Goal: Entertainment & Leisure: Consume media (video, audio)

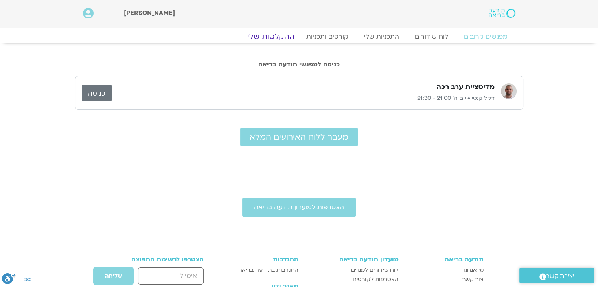
click at [274, 38] on link "ההקלטות שלי" at bounding box center [271, 36] width 66 height 9
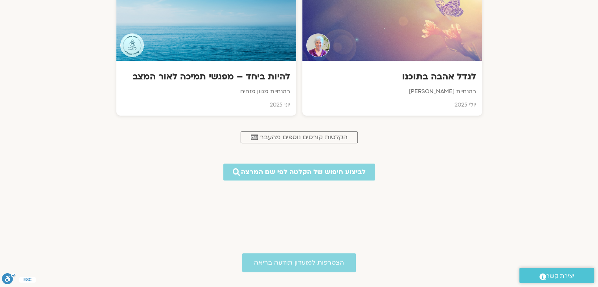
scroll to position [402, 0]
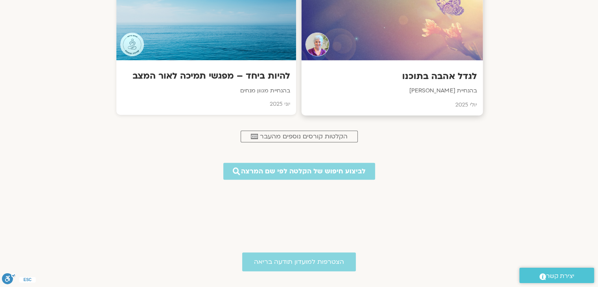
click at [452, 93] on p "בהנחיית סנדיה בר קמה" at bounding box center [391, 91] width 169 height 10
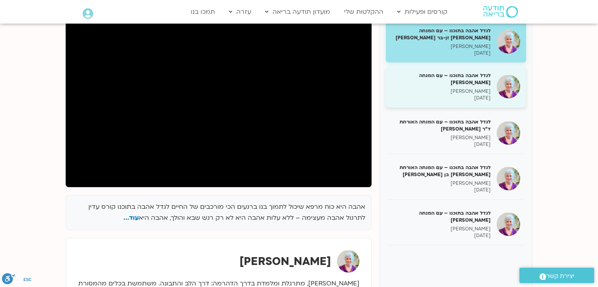
scroll to position [111, 0]
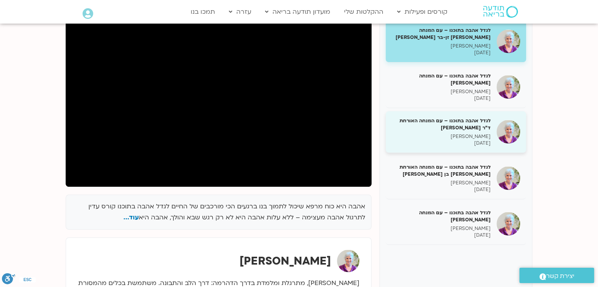
click at [471, 128] on h5 "לגדל אהבה בתוכנו – עם המנחה האורחת ד"ר נועה אלבלדה" at bounding box center [441, 124] width 99 height 14
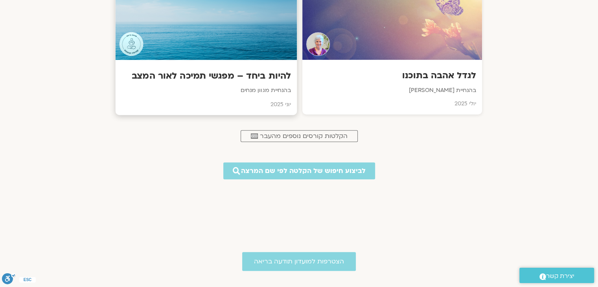
click at [229, 74] on h3 "להיות ביחד – מפגשי תמיכה לאור המצב" at bounding box center [205, 76] width 169 height 12
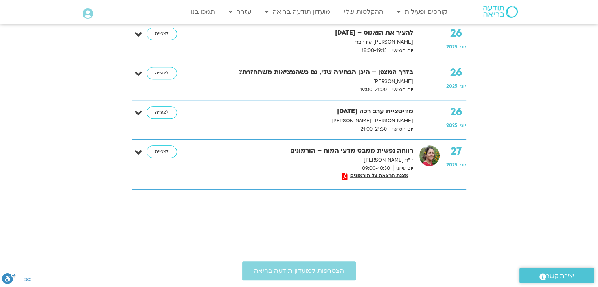
scroll to position [3575, 0]
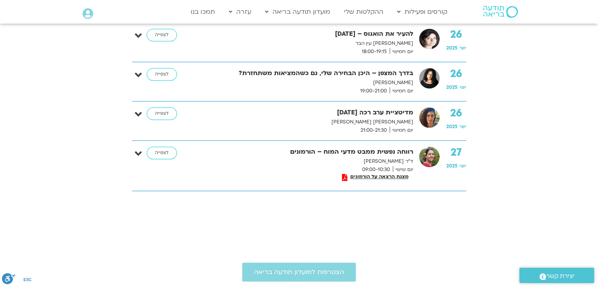
click at [162, 107] on div "[DATE] מדיטציית ערב רכה [DATE] [PERSON_NAME] [PERSON_NAME] יום חמישי 21:00-21:3…" at bounding box center [305, 120] width 322 height 27
click at [160, 107] on link "לצפייה" at bounding box center [162, 113] width 30 height 13
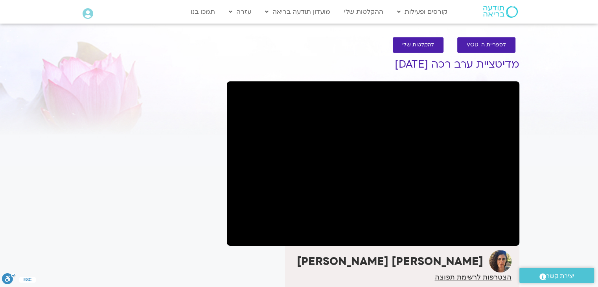
click at [412, 74] on div "לספריית ה-VOD להקלטות שלי מדיטציית ערב רכה [DATE] [PERSON_NAME] [PERSON_NAME] ה…" at bounding box center [373, 187] width 300 height 317
